Goal: Find specific page/section: Find specific page/section

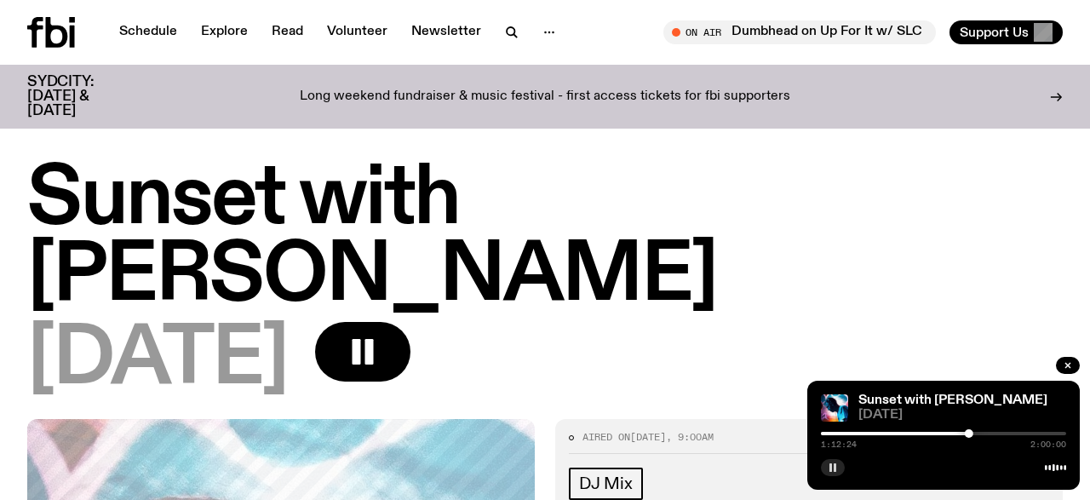
click at [827, 465] on button "button" at bounding box center [833, 467] width 24 height 17
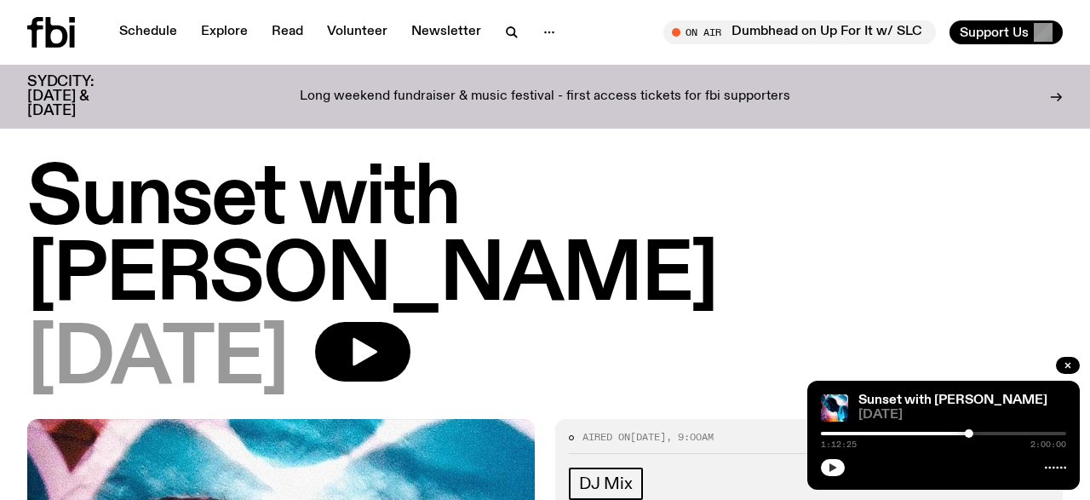
click at [830, 469] on icon "button" at bounding box center [833, 467] width 10 height 10
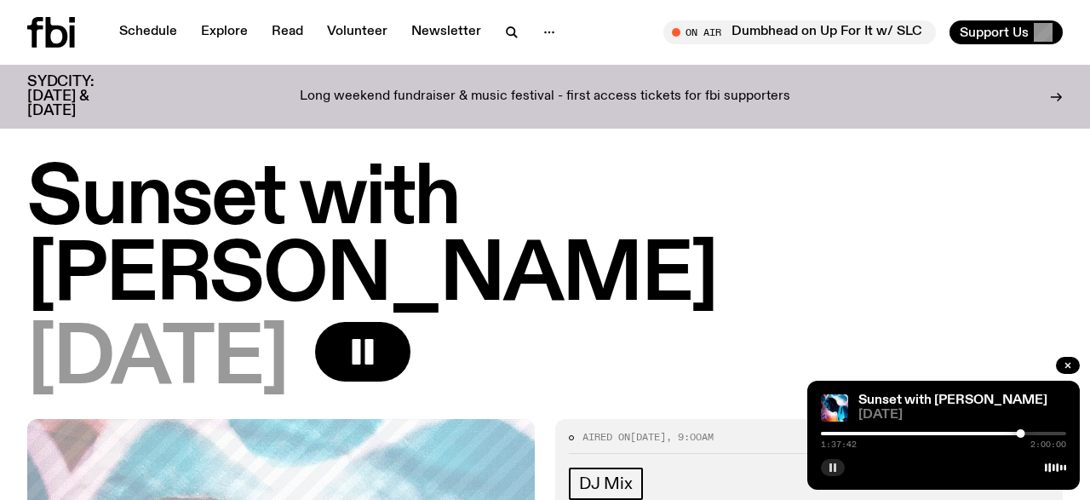
click at [836, 466] on rect "button" at bounding box center [835, 467] width 3 height 9
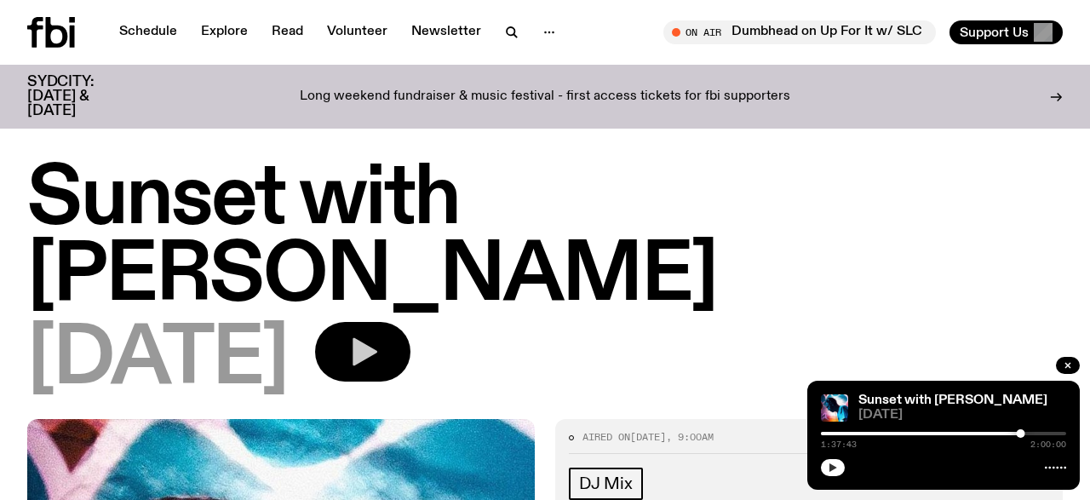
click at [380, 335] on icon "button" at bounding box center [363, 352] width 34 height 34
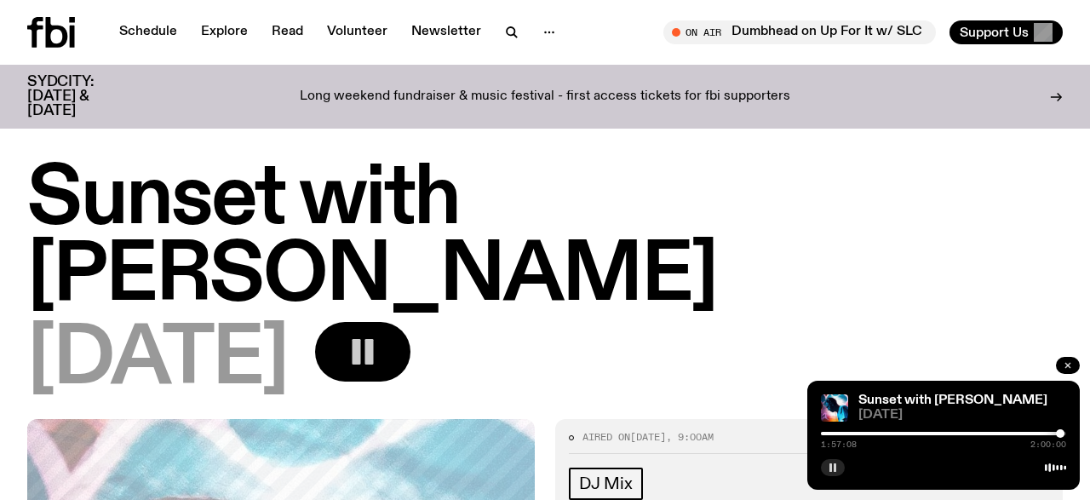
click at [1070, 362] on icon "button" at bounding box center [1068, 365] width 10 height 10
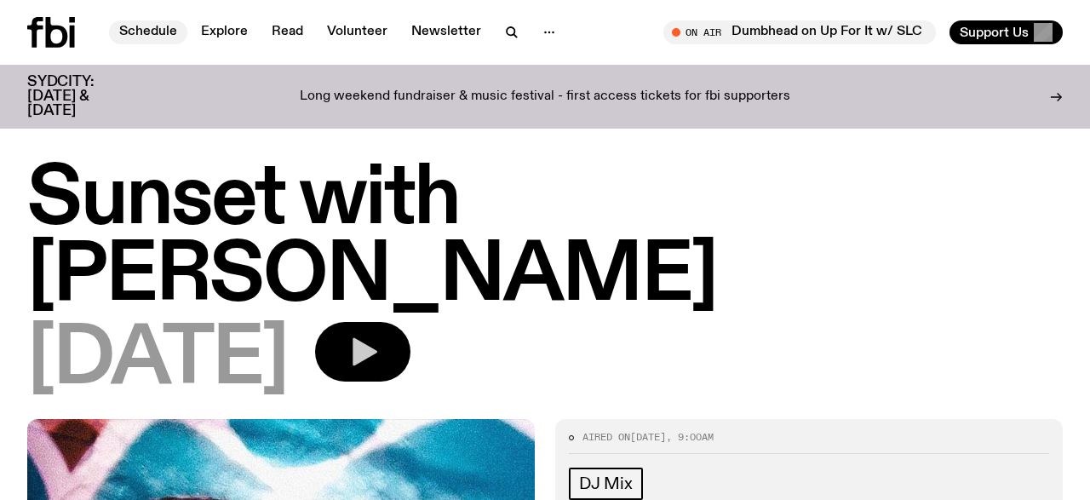
click at [149, 34] on link "Schedule" at bounding box center [148, 32] width 78 height 24
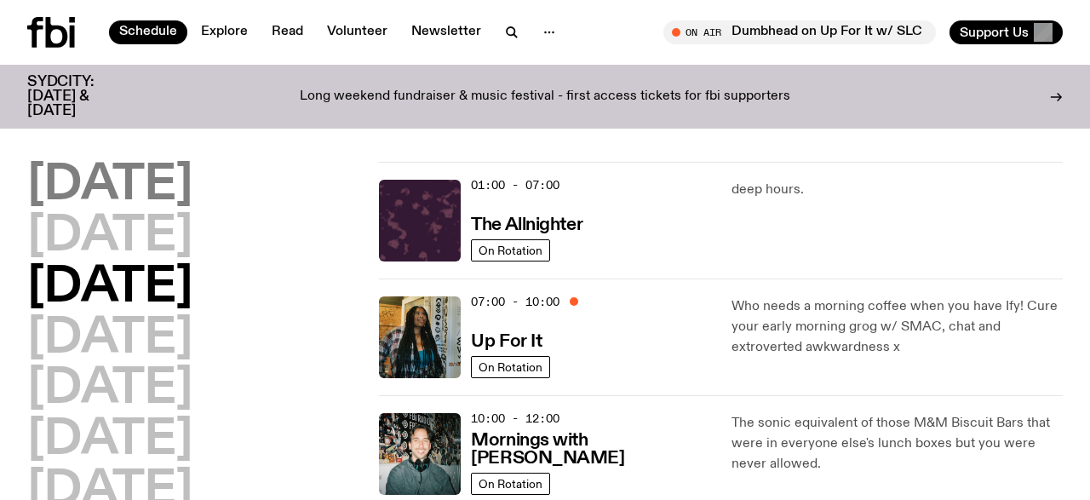
click at [157, 193] on h2 "[DATE]" at bounding box center [109, 186] width 165 height 48
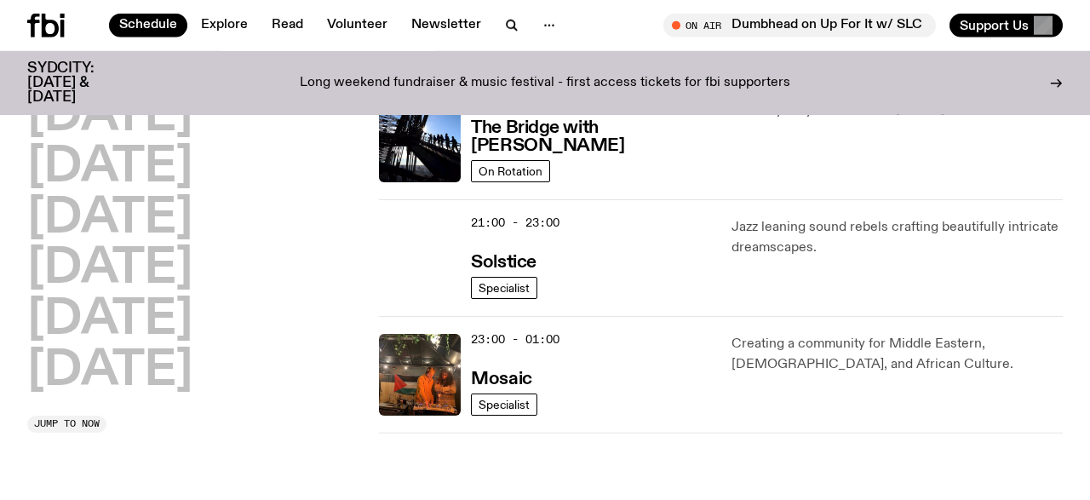
scroll to position [887, 0]
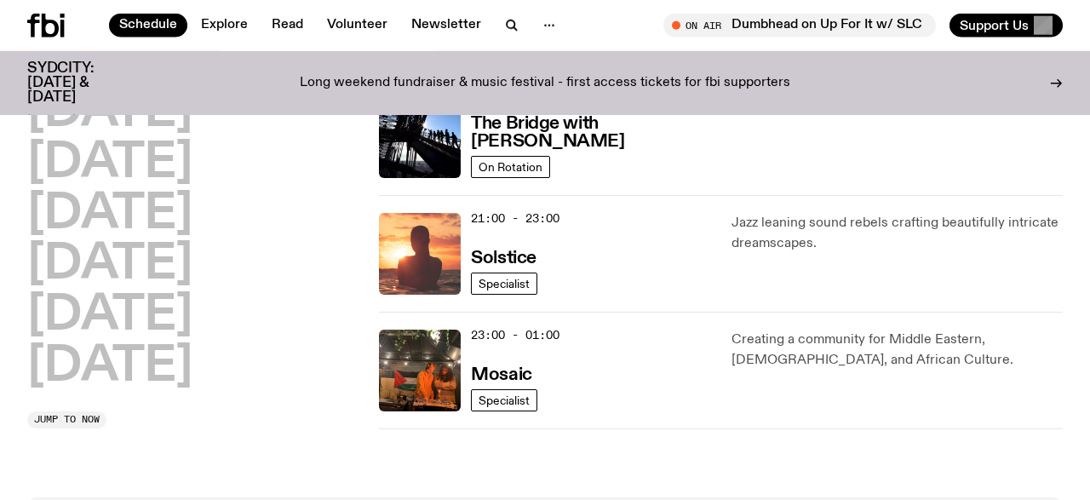
click at [428, 252] on img at bounding box center [420, 254] width 82 height 82
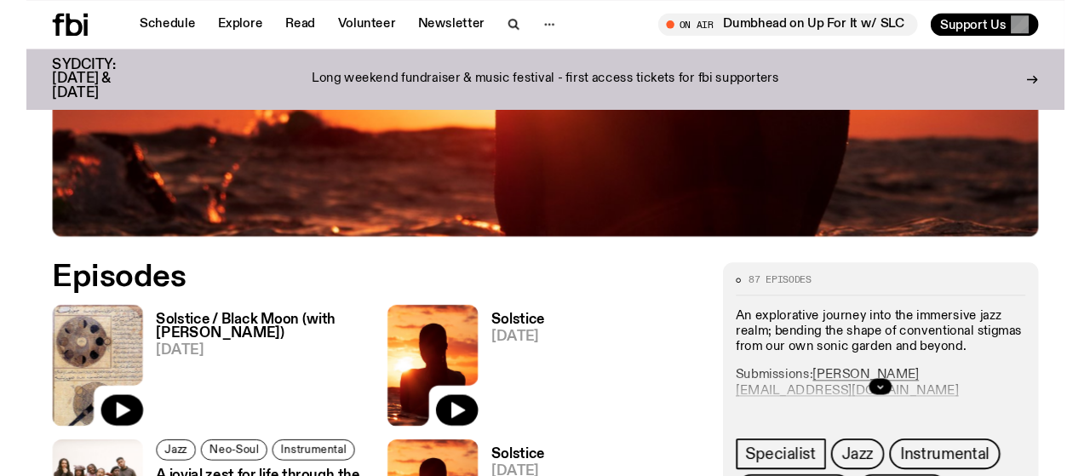
scroll to position [688, 0]
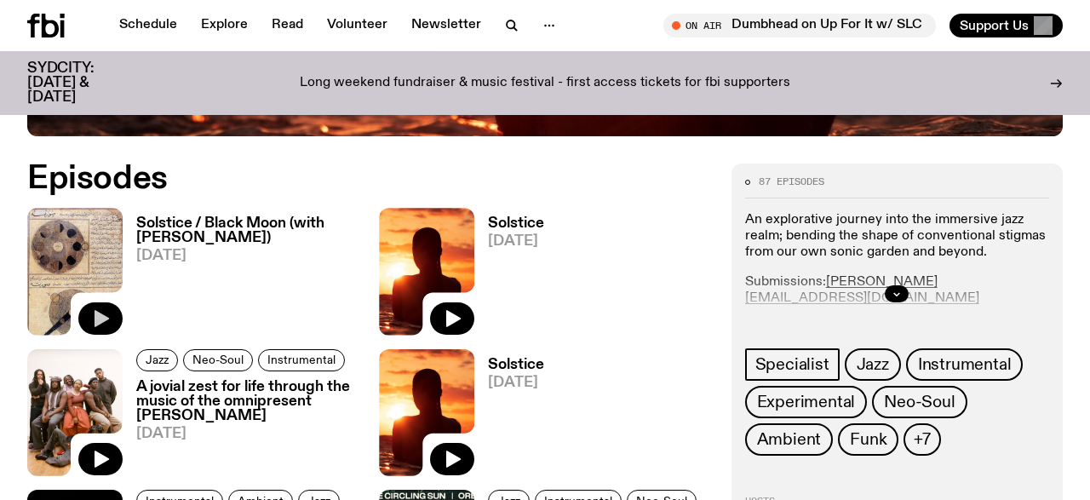
click at [108, 312] on icon "button" at bounding box center [100, 318] width 20 height 20
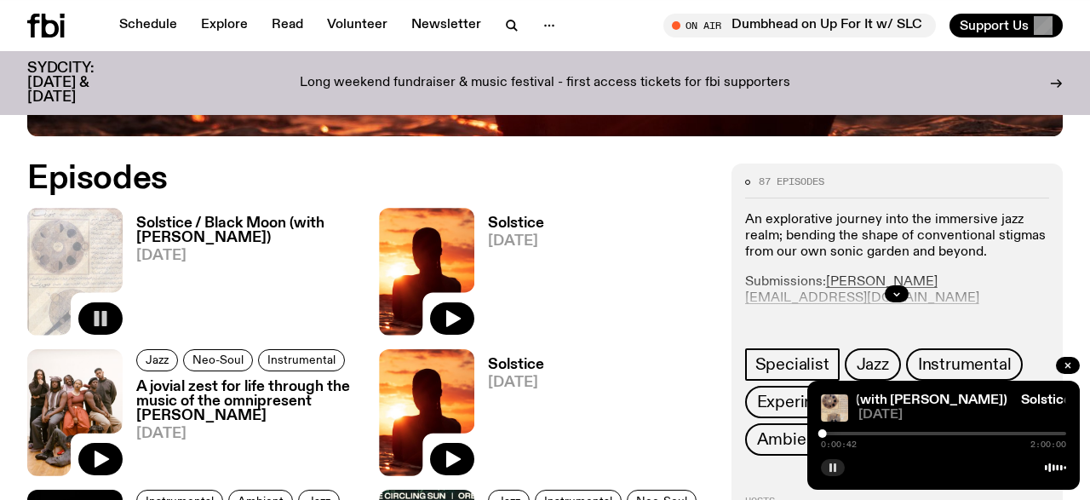
click at [829, 462] on button "button" at bounding box center [833, 467] width 24 height 17
